Goal: Find specific page/section: Find specific page/section

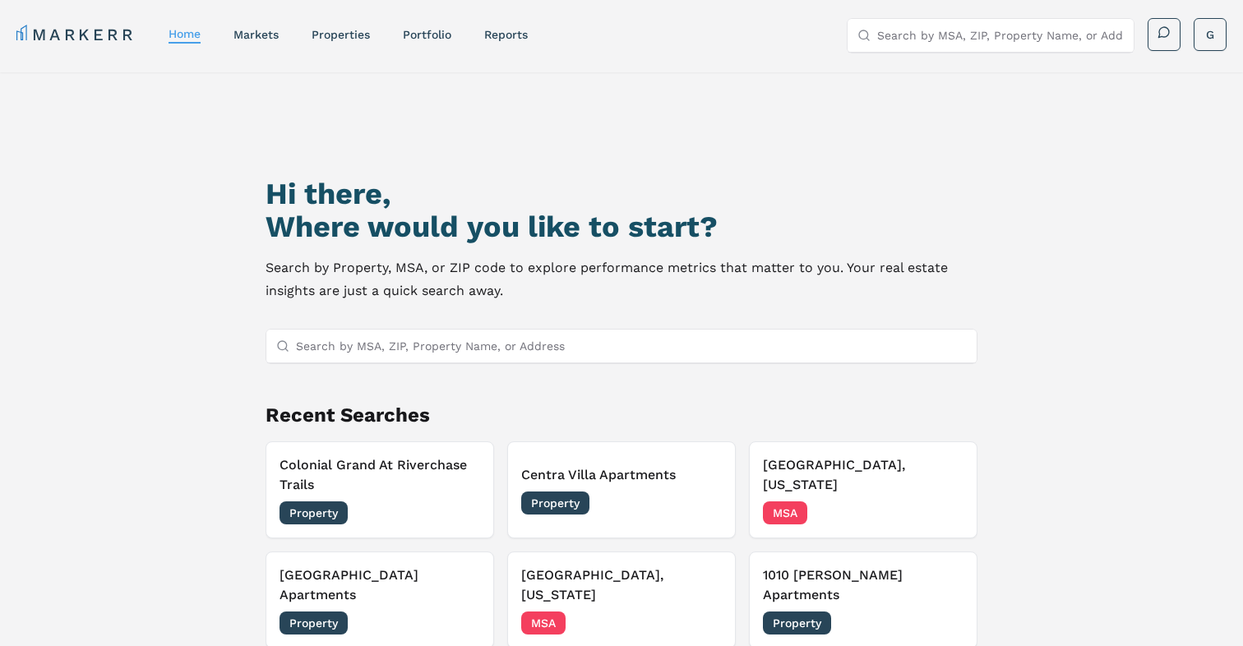
click at [923, 34] on input "Search by MSA, ZIP, Property Name, or Address" at bounding box center [1000, 35] width 247 height 33
click at [265, 35] on link "markets" at bounding box center [256, 34] width 45 height 13
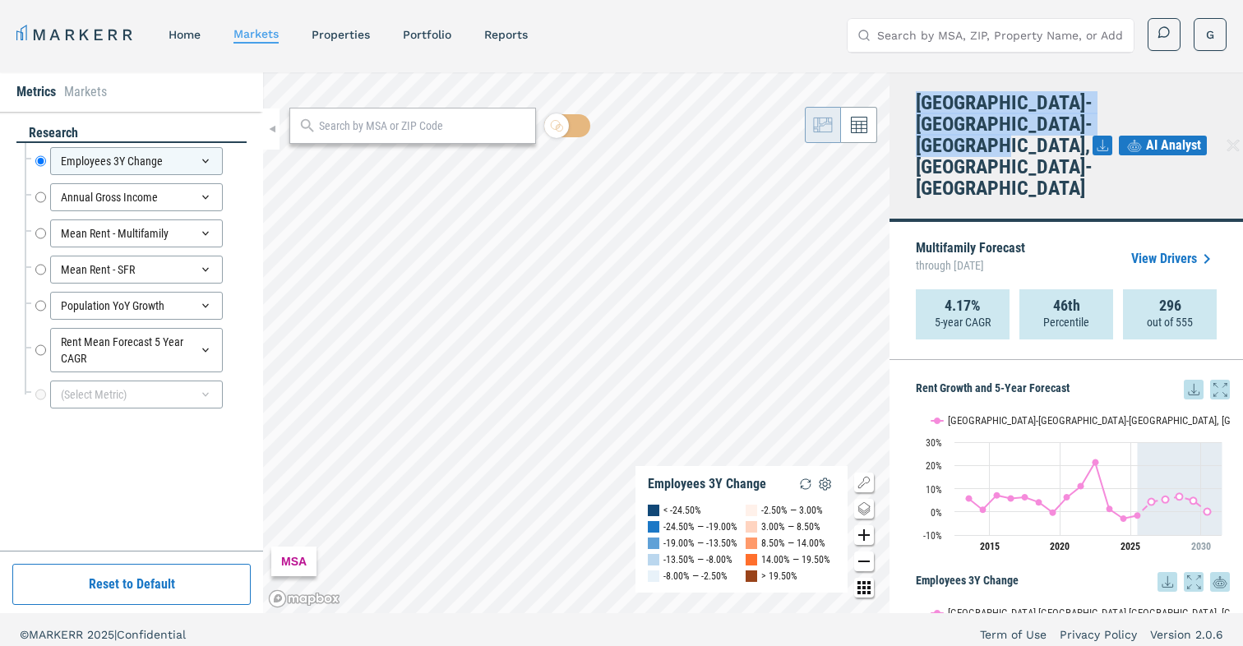
drag, startPoint x: 950, startPoint y: 166, endPoint x: 909, endPoint y: 100, distance: 78.3
click at [909, 99] on div "Myrtle Beach-Conway-North Myrtle Beach, SC-NC AI Analyst" at bounding box center [1067, 147] width 354 height 150
copy h4 "Myrtle Beach-Conway-North Myrtle Beach, SC-NC"
